Goal: Contribute content

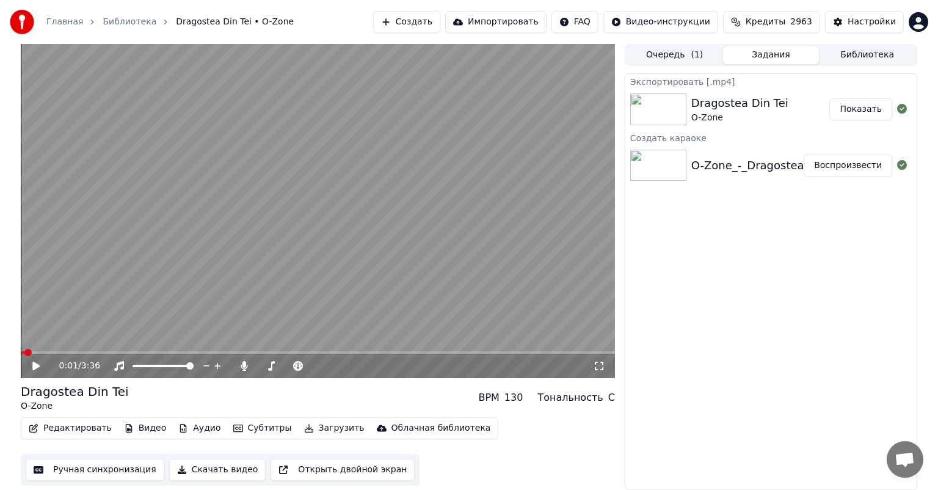
click at [418, 15] on button "Создать" at bounding box center [406, 22] width 67 height 22
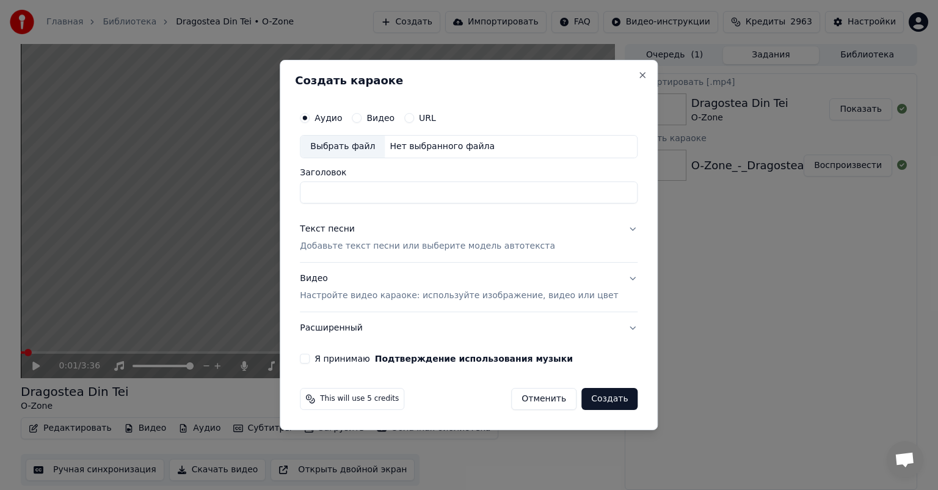
click at [374, 151] on div "Выбрать файл" at bounding box center [343, 147] width 84 height 22
type input "**********"
click at [569, 230] on button "Текст песни Добавьте текст песни или выберите модель автотекста" at bounding box center [469, 237] width 338 height 49
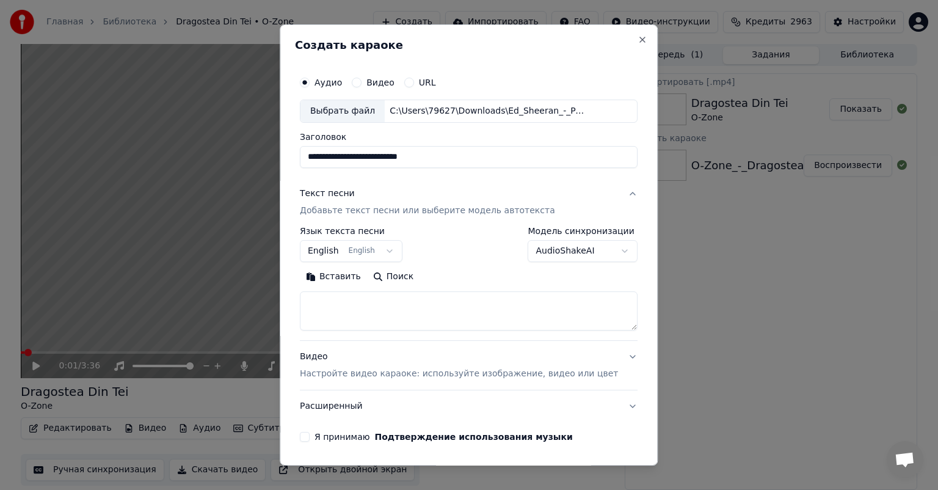
click at [386, 300] on textarea at bounding box center [469, 310] width 338 height 39
paste textarea "**********"
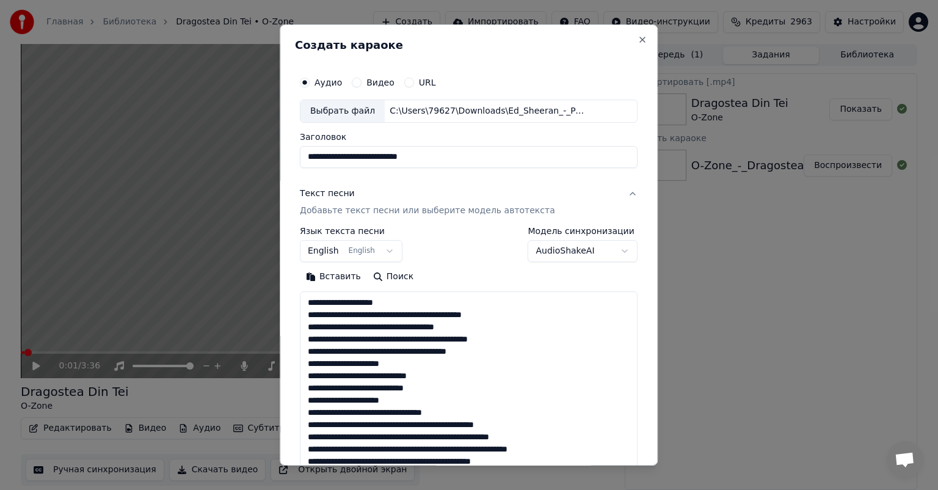
scroll to position [393, 0]
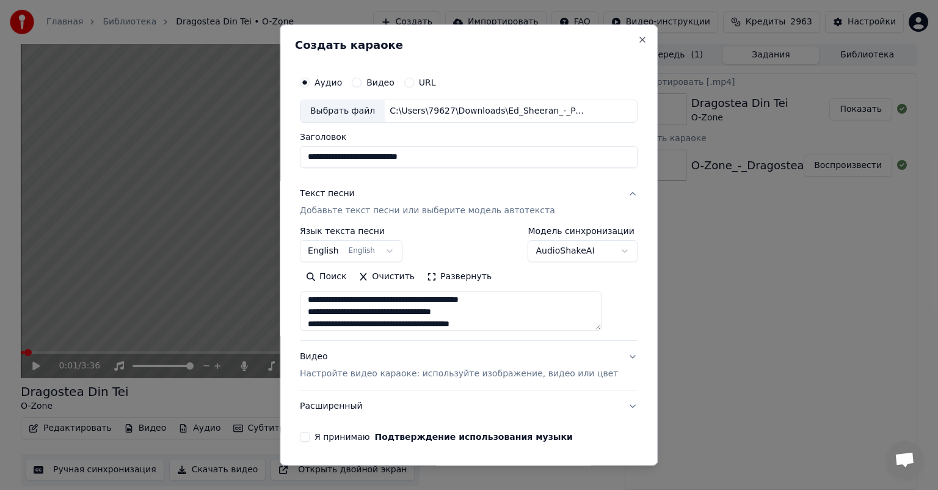
type textarea "**********"
click at [462, 357] on div "Видео Настройте видео караоке: используйте изображение, видео или цвет" at bounding box center [459, 365] width 318 height 29
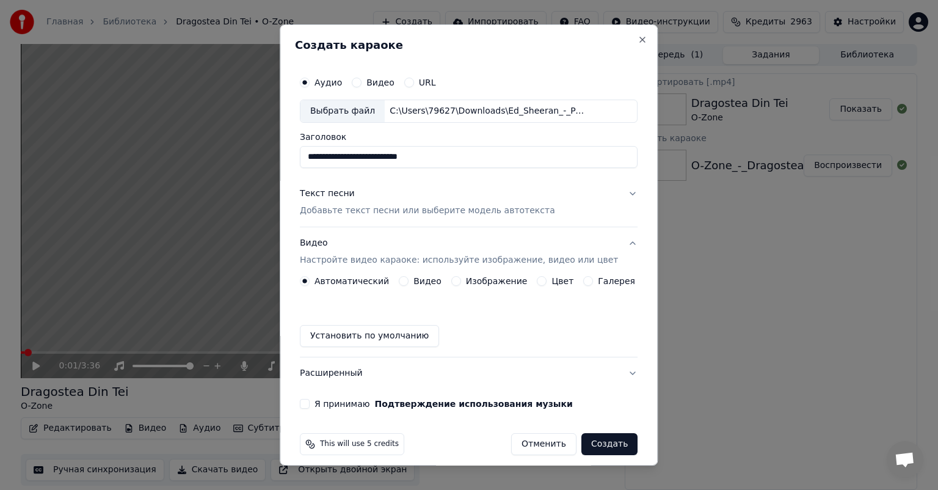
click at [452, 283] on button "Изображение" at bounding box center [456, 281] width 10 height 10
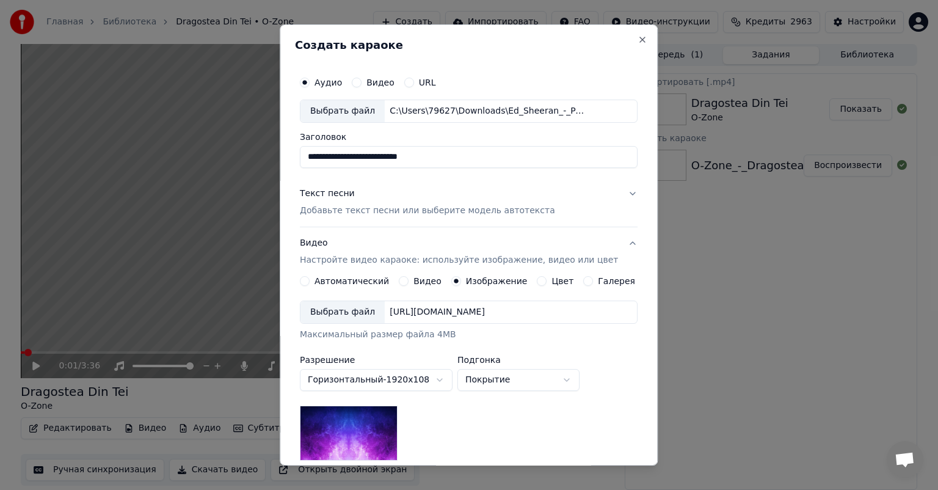
click at [335, 315] on div "Выбрать файл" at bounding box center [343, 312] width 84 height 22
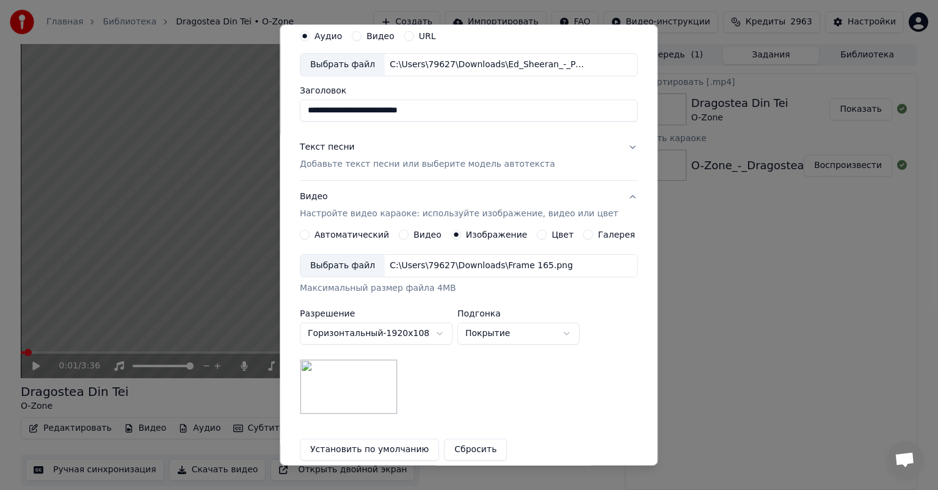
scroll to position [170, 0]
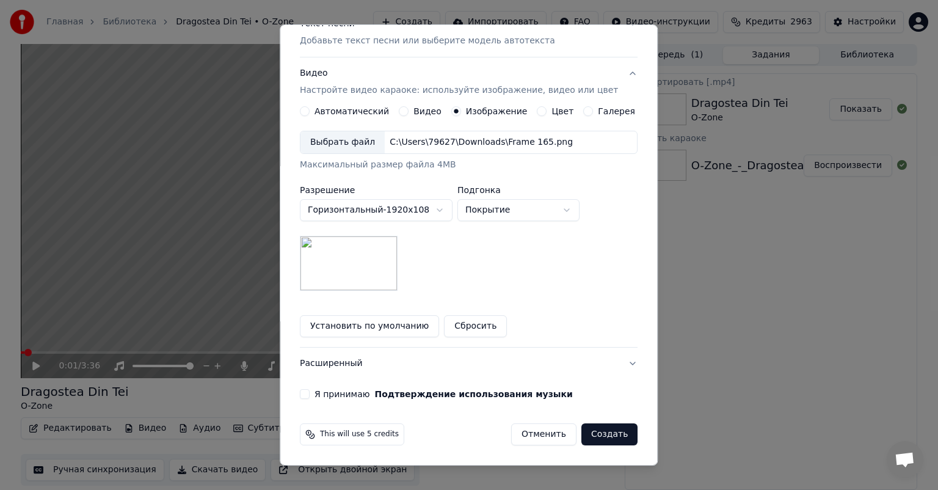
click at [310, 395] on button "Я принимаю Подтверждение использования музыки" at bounding box center [305, 394] width 10 height 10
click at [603, 430] on button "Создать" at bounding box center [610, 434] width 56 height 22
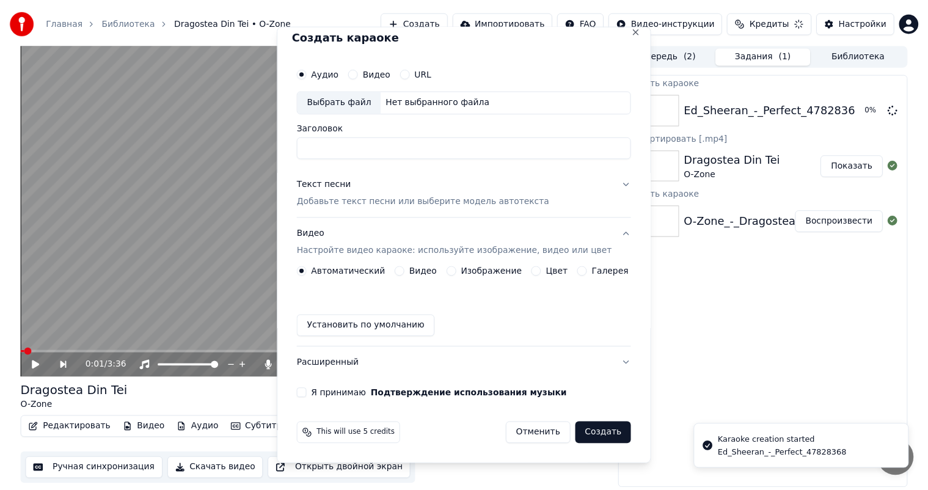
scroll to position [10, 0]
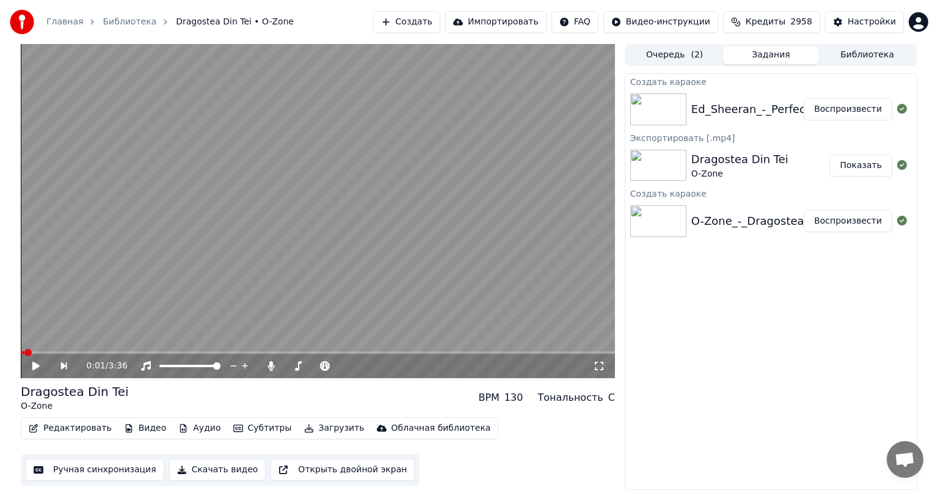
click at [749, 109] on div "Ed_Sheeran_-_Perfect_47828368" at bounding box center [781, 109] width 180 height 17
click at [841, 103] on button "Воспроизвести" at bounding box center [848, 109] width 89 height 22
click at [130, 472] on button "Ручная синхронизация" at bounding box center [95, 470] width 139 height 22
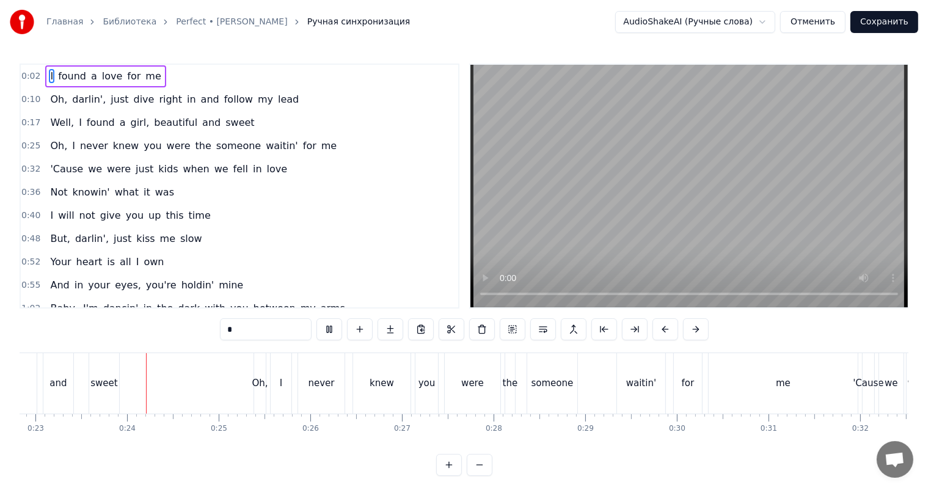
scroll to position [0, 2093]
click at [516, 2] on div "Главная Библиотека Perfect • [PERSON_NAME] Ручная синхронизация AudioShakeAI (Р…" at bounding box center [464, 22] width 928 height 44
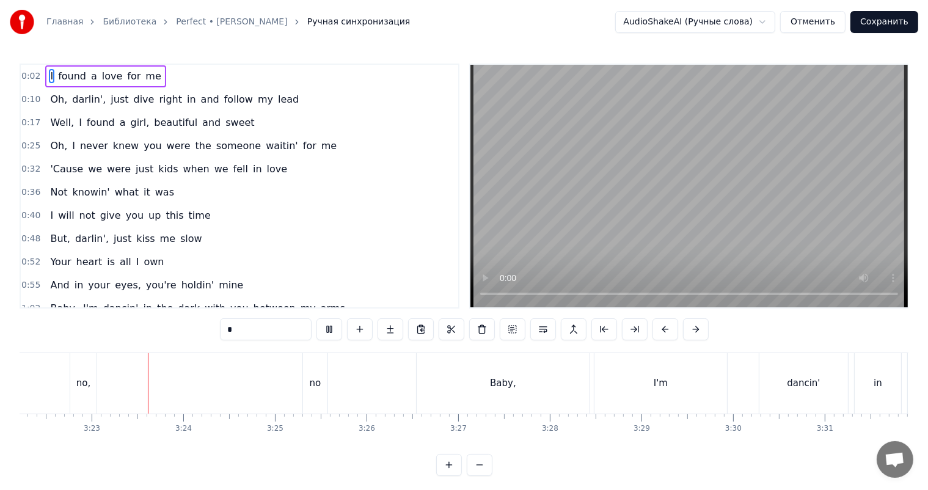
scroll to position [0, 18531]
click at [88, 387] on div "no," at bounding box center [81, 383] width 26 height 60
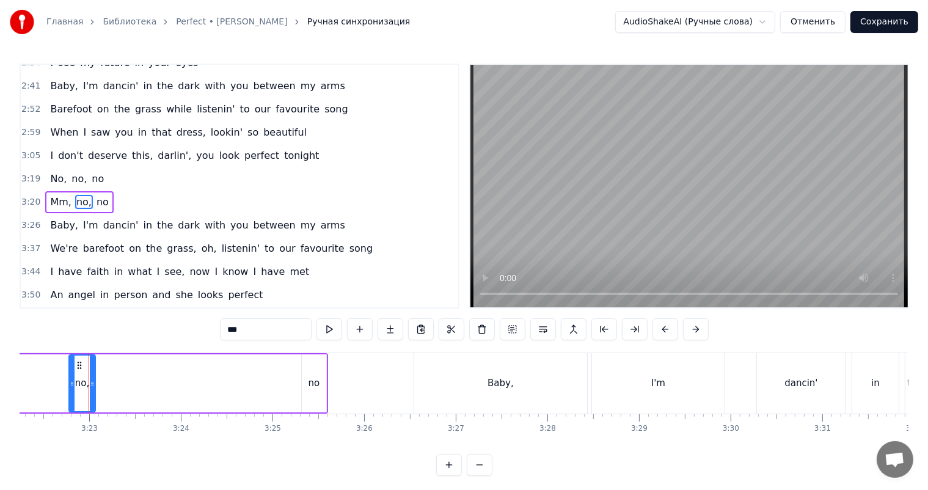
scroll to position [563, 0]
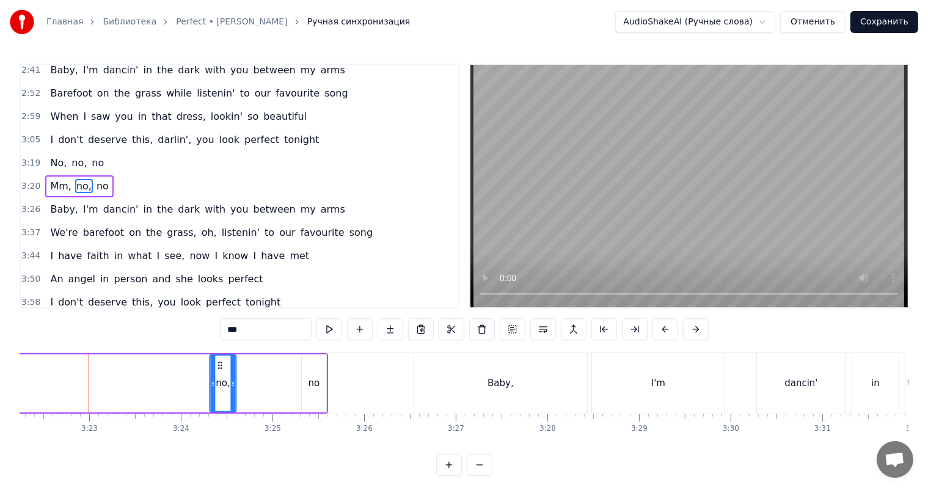
drag, startPoint x: 81, startPoint y: 363, endPoint x: 221, endPoint y: 367, distance: 140.5
click at [221, 367] on icon at bounding box center [220, 365] width 10 height 10
click at [56, 188] on span "Mm," at bounding box center [60, 186] width 23 height 14
type input "***"
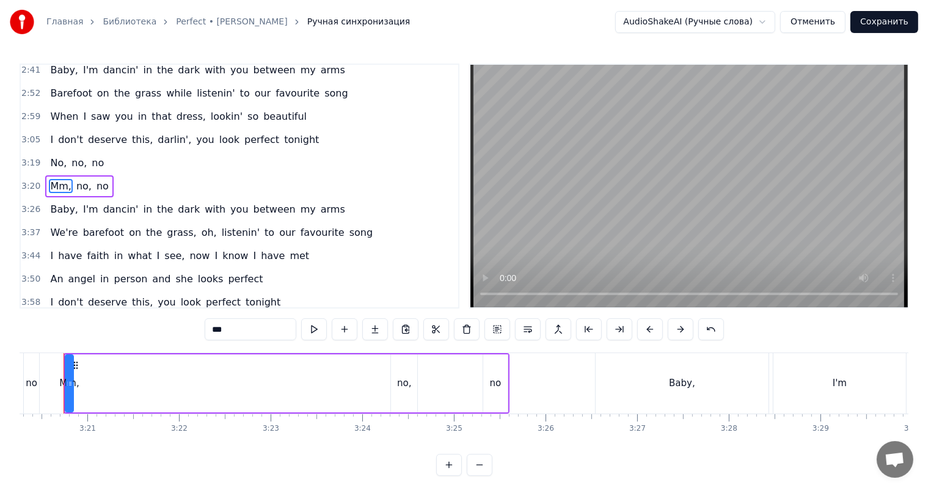
scroll to position [0, 18332]
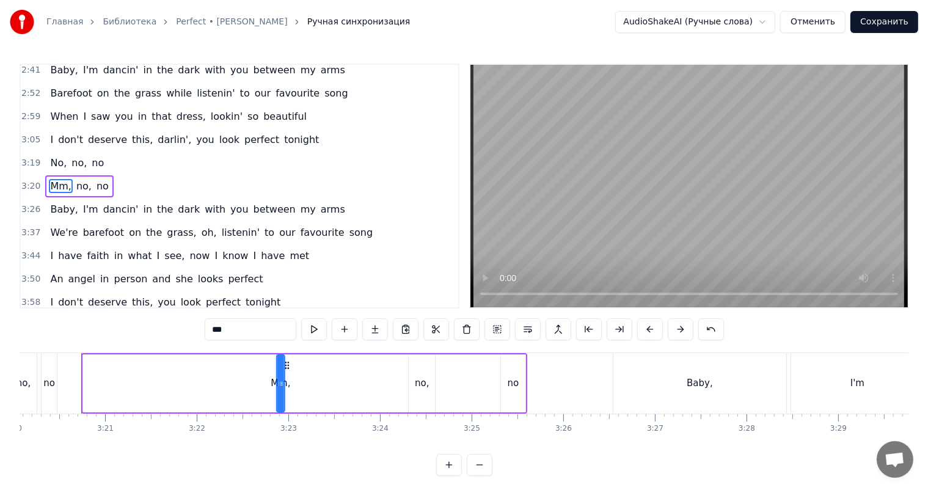
drag, startPoint x: 92, startPoint y: 362, endPoint x: 283, endPoint y: 360, distance: 191.2
click at [283, 360] on icon at bounding box center [287, 365] width 10 height 10
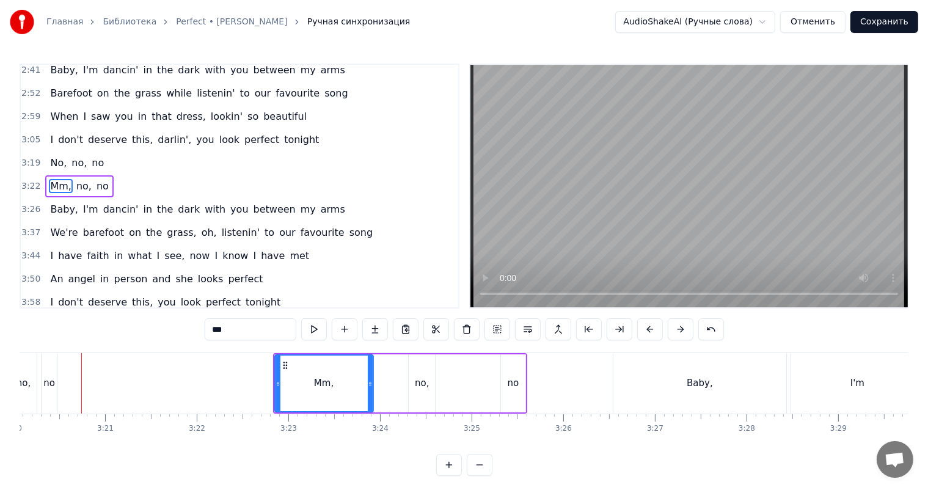
drag, startPoint x: 281, startPoint y: 376, endPoint x: 384, endPoint y: 381, distance: 102.8
click at [373, 381] on div at bounding box center [370, 384] width 5 height 56
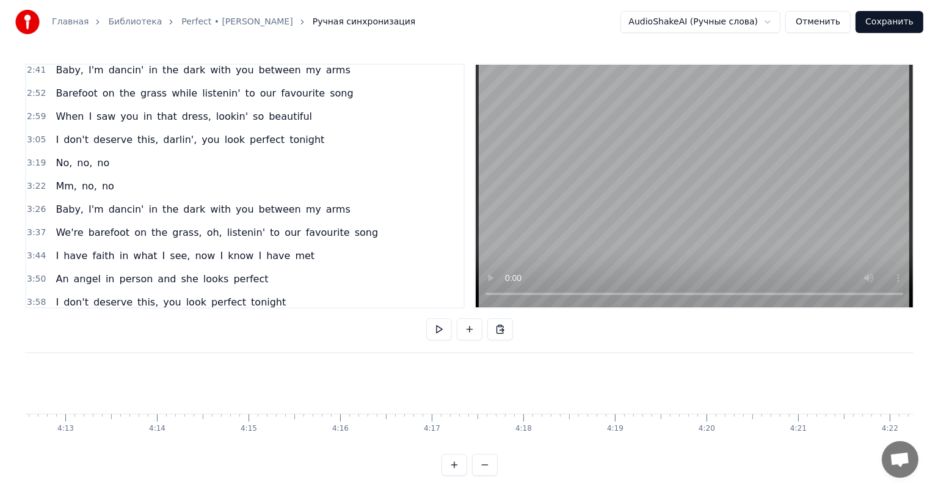
scroll to position [0, 23250]
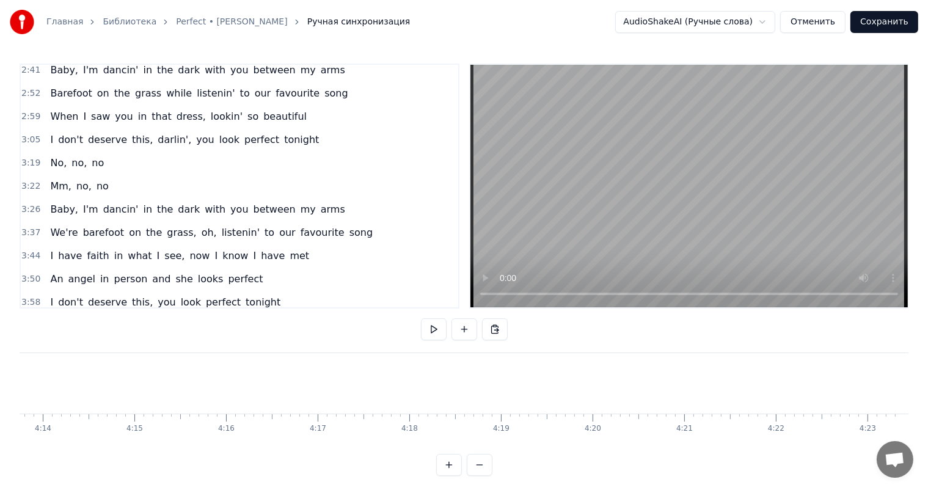
click at [877, 18] on button "Сохранить" at bounding box center [884, 22] width 68 height 22
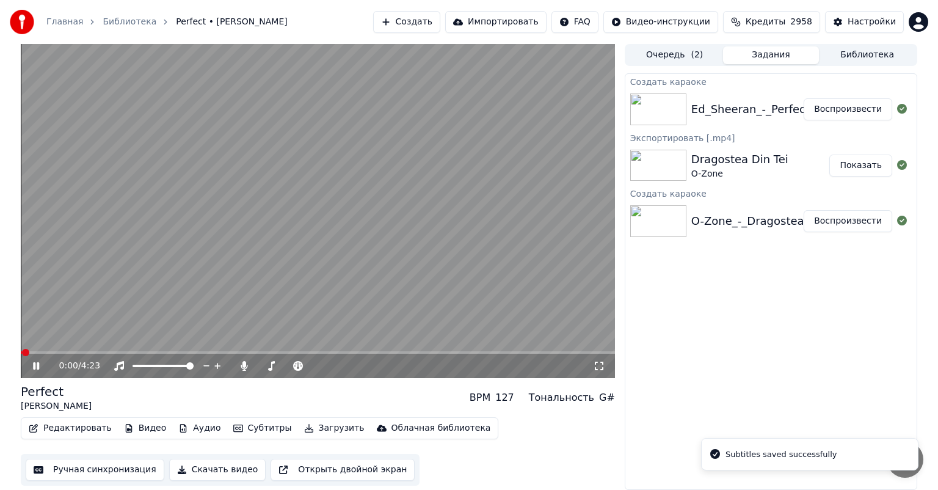
click at [37, 364] on icon at bounding box center [45, 366] width 29 height 10
click at [188, 465] on button "Скачать видео" at bounding box center [217, 470] width 97 height 22
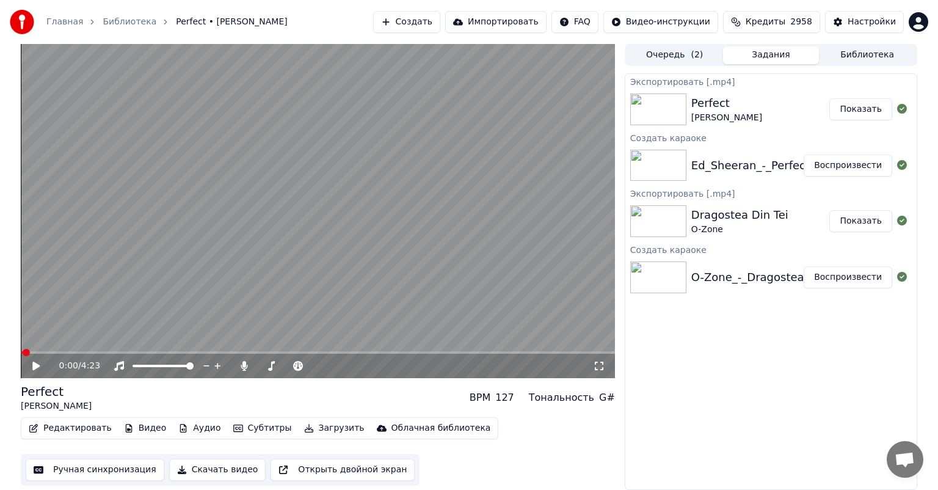
click at [869, 112] on button "Показать" at bounding box center [861, 109] width 63 height 22
